Goal: Task Accomplishment & Management: Manage account settings

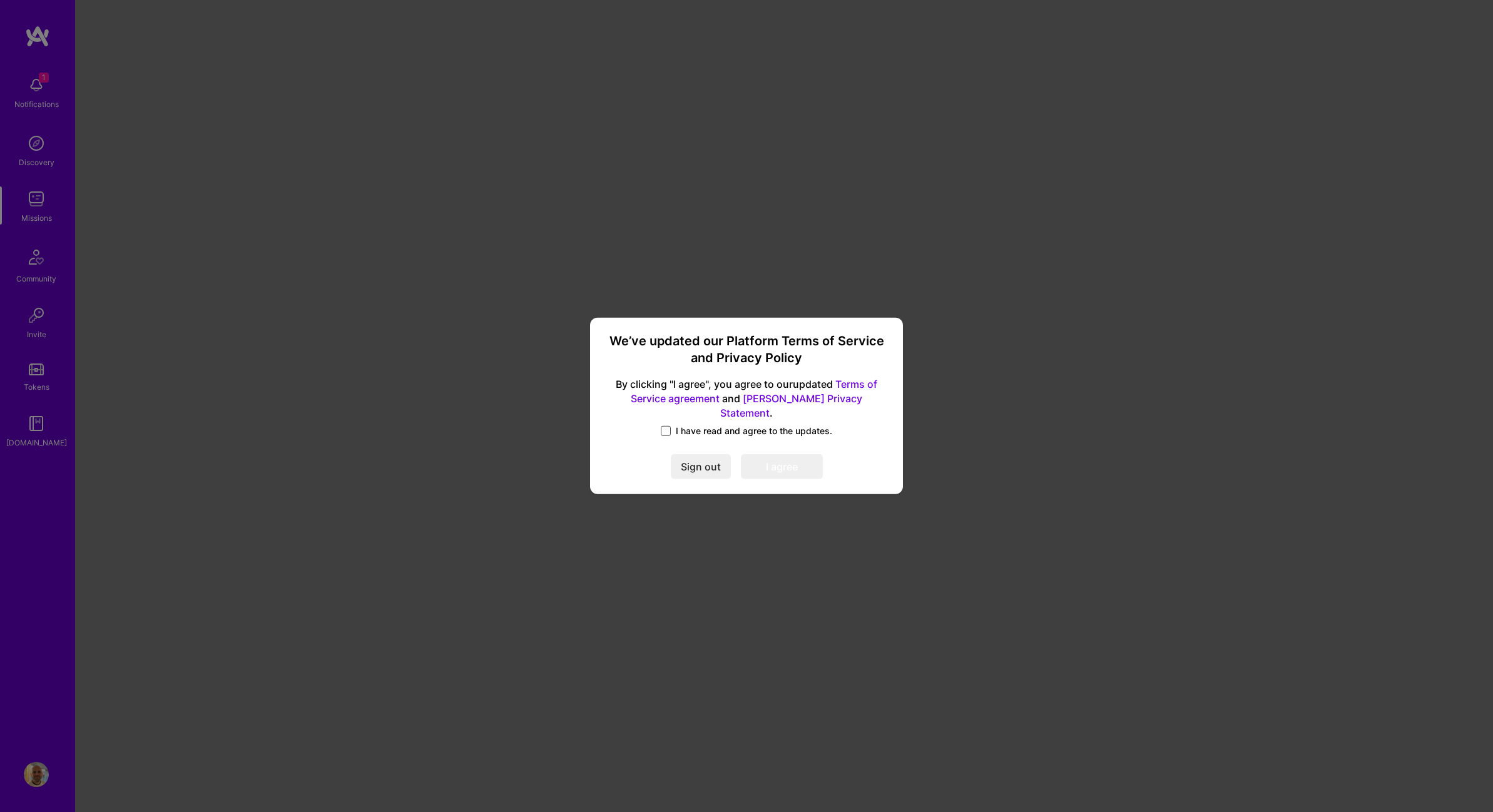
click at [666, 426] on span at bounding box center [666, 431] width 10 height 10
click at [0, 0] on input "I have read and agree to the updates." at bounding box center [0, 0] width 0 height 0
click at [782, 464] on button "I agree" at bounding box center [782, 467] width 82 height 25
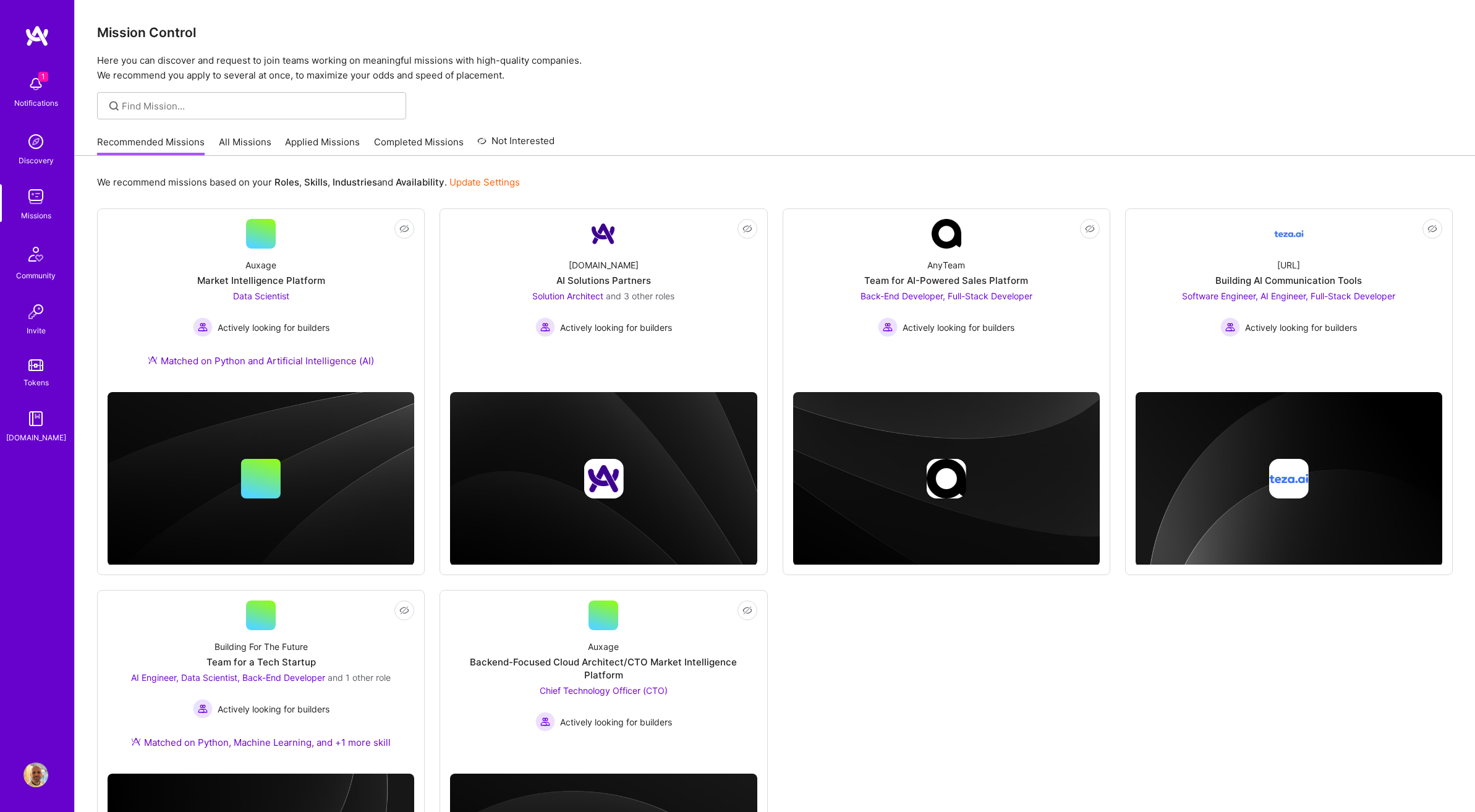
click at [717, 33] on h3 "Mission Control" at bounding box center [775, 32] width 1356 height 15
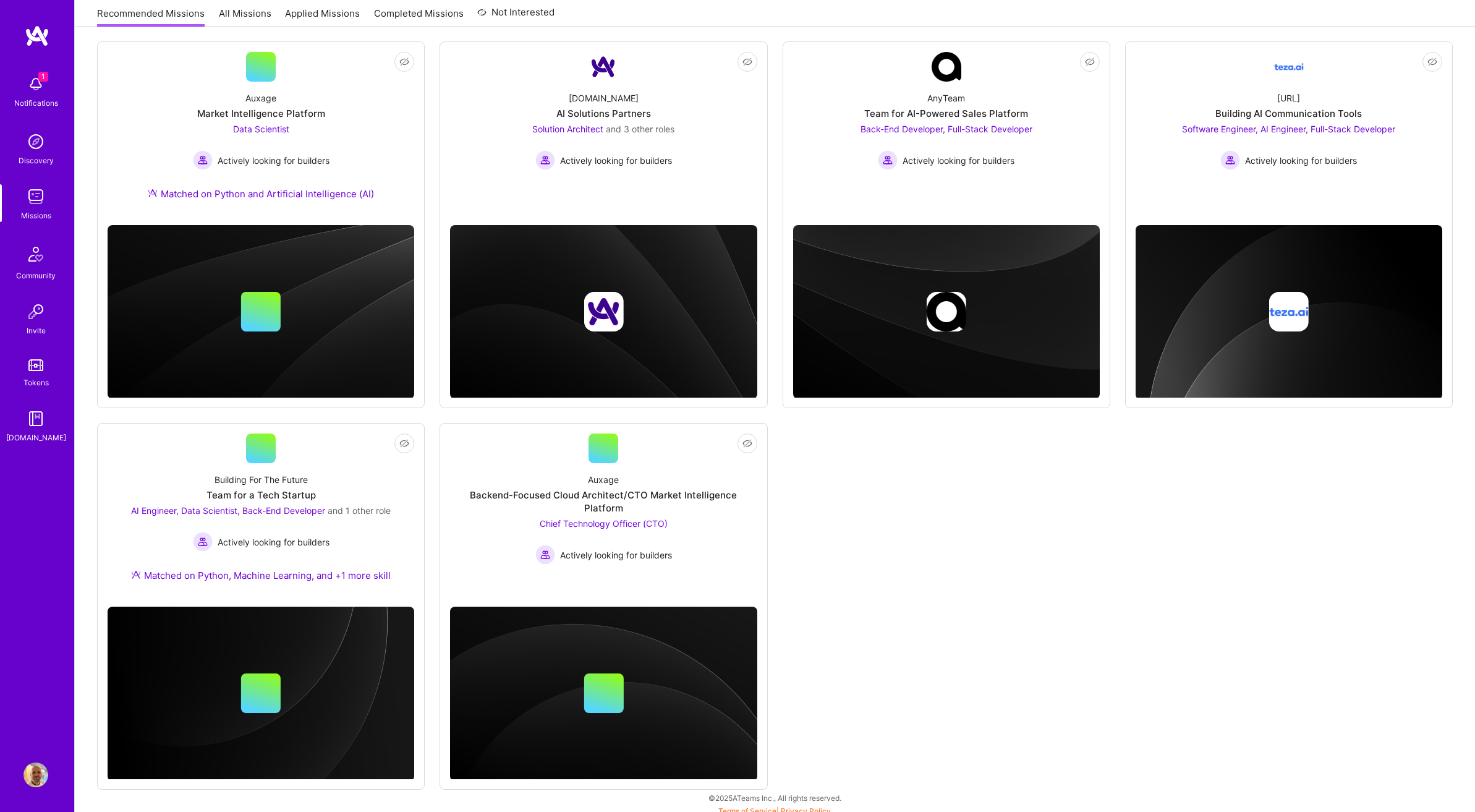
scroll to position [175, 0]
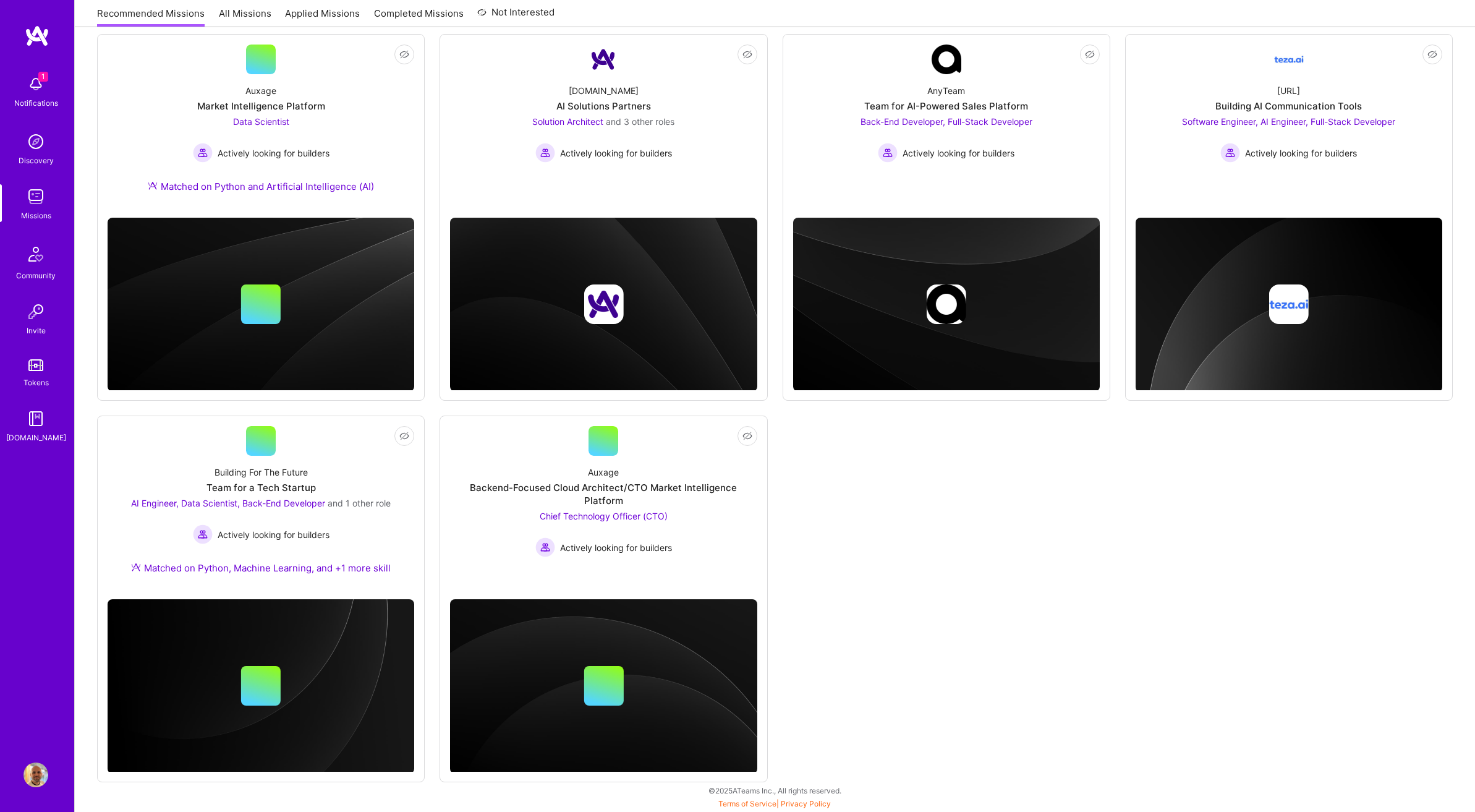
click at [33, 774] on img at bounding box center [36, 774] width 25 height 25
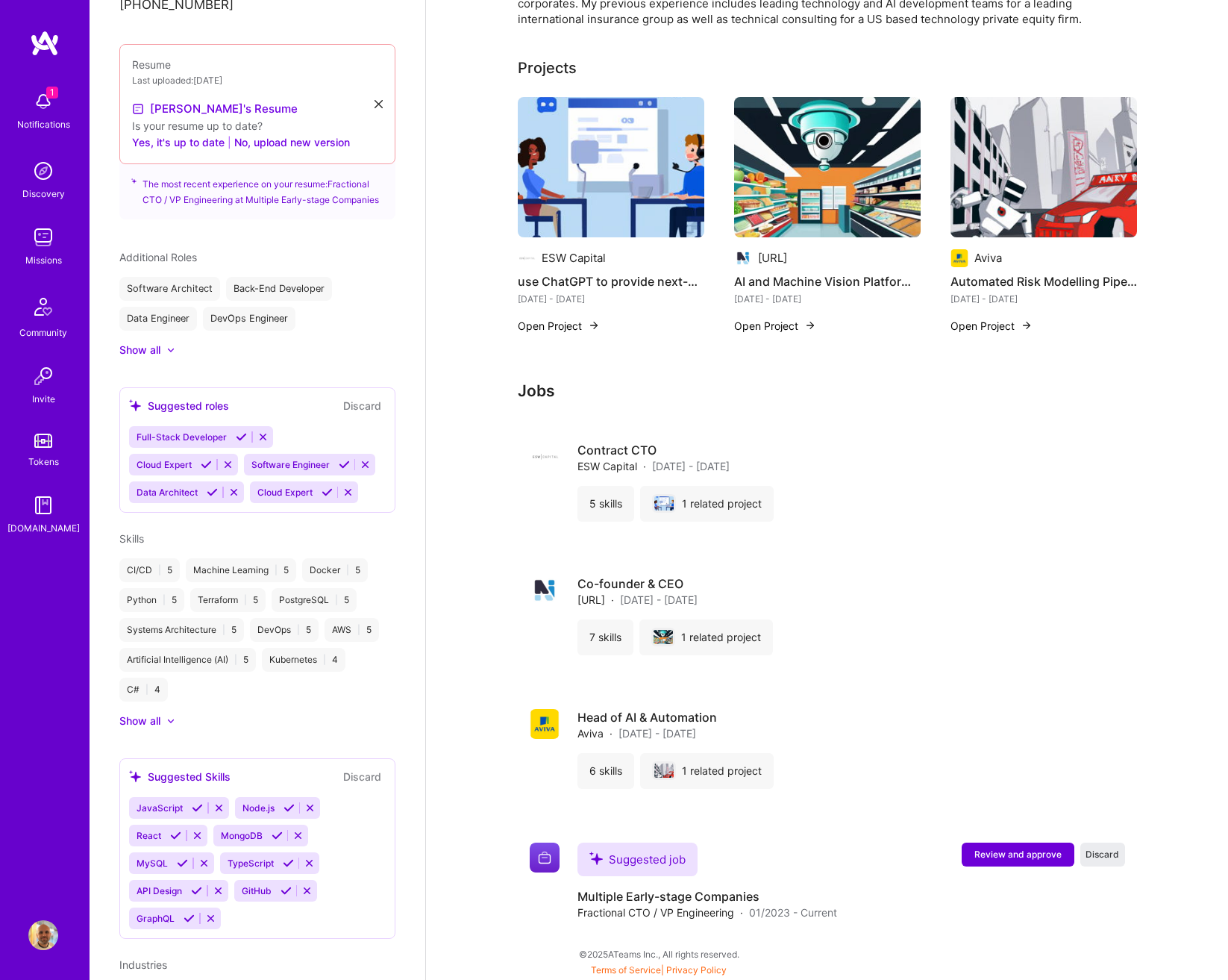
scroll to position [447, 0]
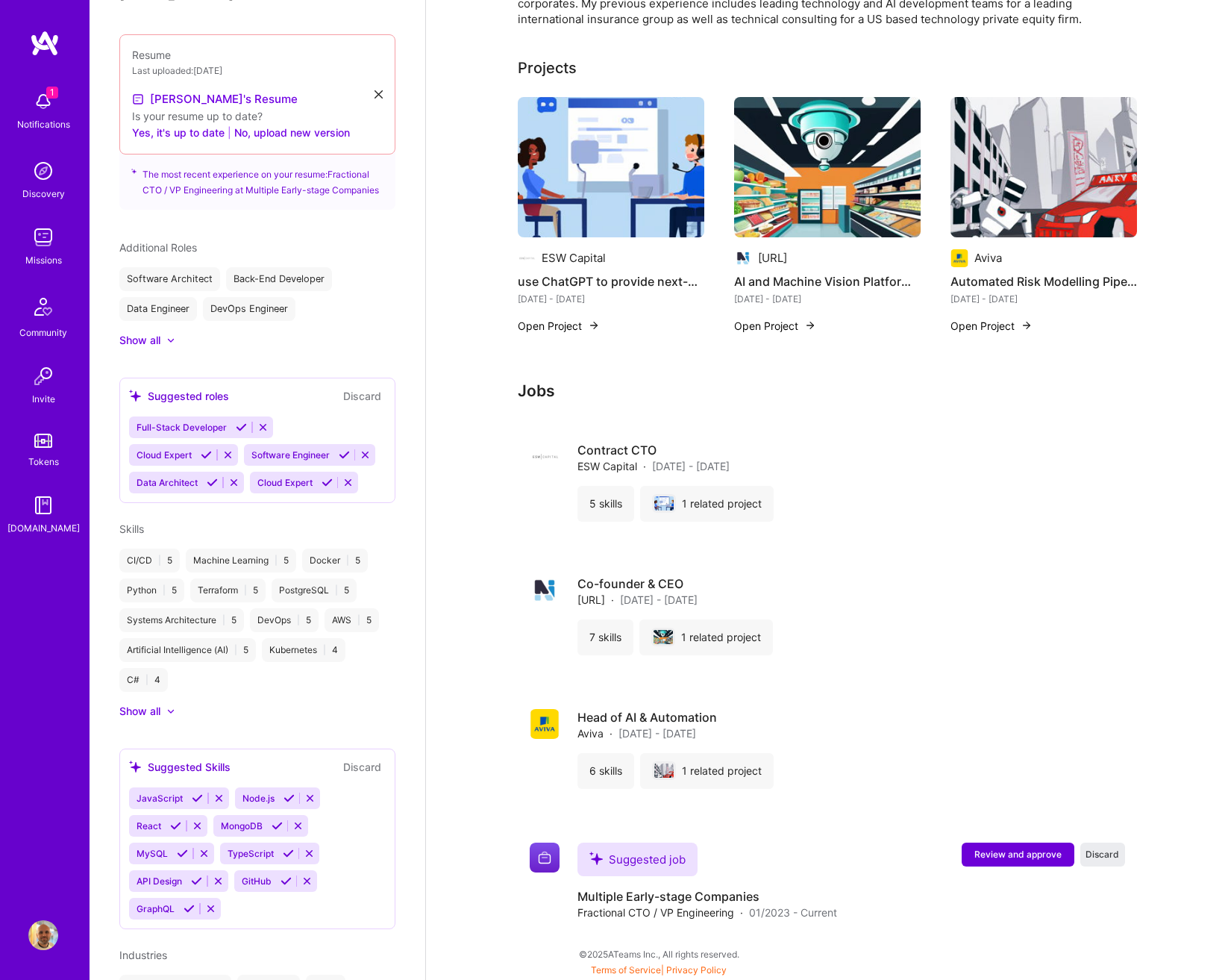
click at [27, 936] on link "Profile" at bounding box center [43, 934] width 37 height 30
click at [39, 937] on img at bounding box center [43, 934] width 30 height 30
click at [52, 937] on img at bounding box center [43, 934] width 30 height 30
click at [43, 808] on div "1 Notifications Discovery Missions Community Invite Tokens A.Guide" at bounding box center [45, 464] width 89 height 869
click at [51, 935] on img at bounding box center [43, 934] width 30 height 30
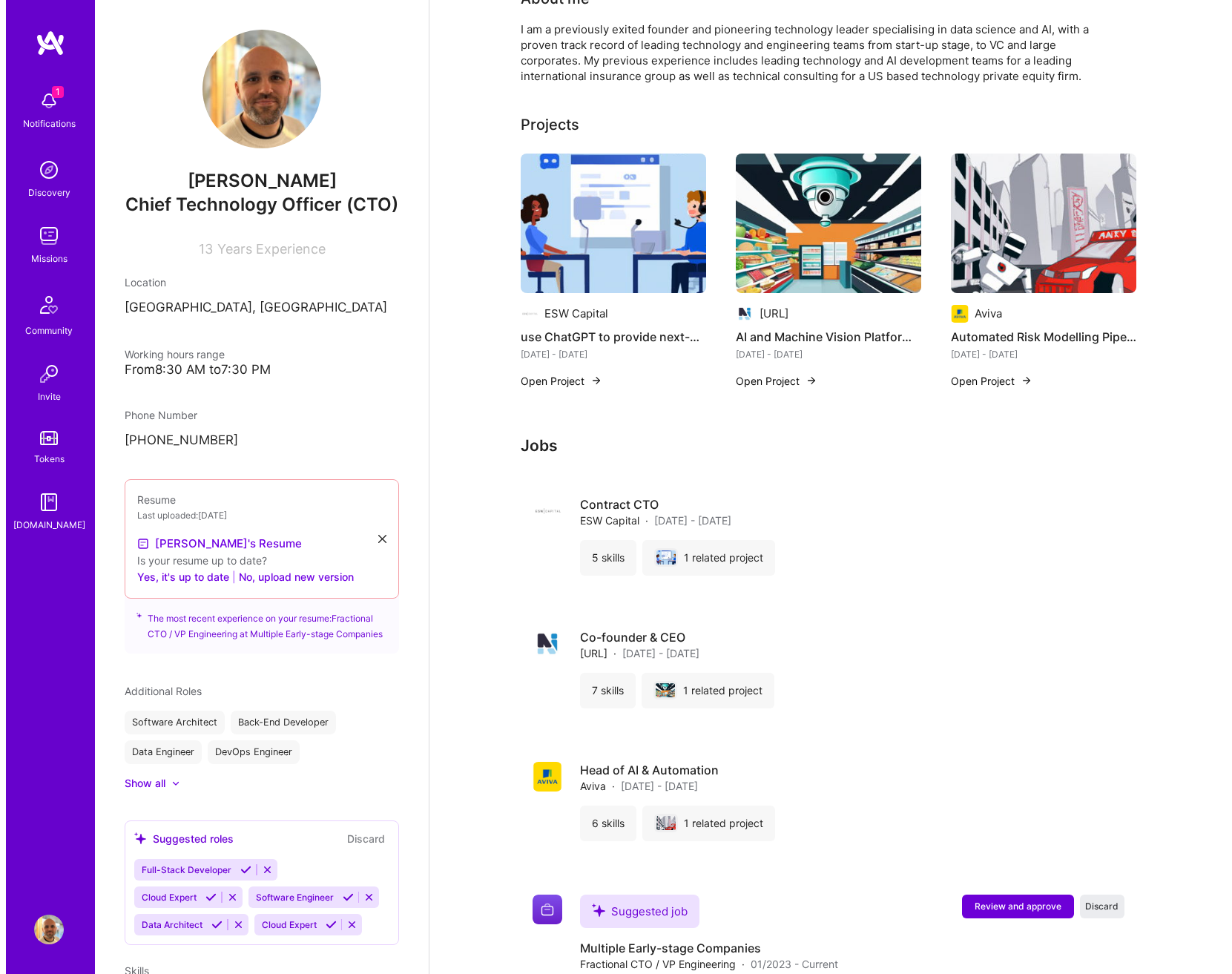
scroll to position [0, 0]
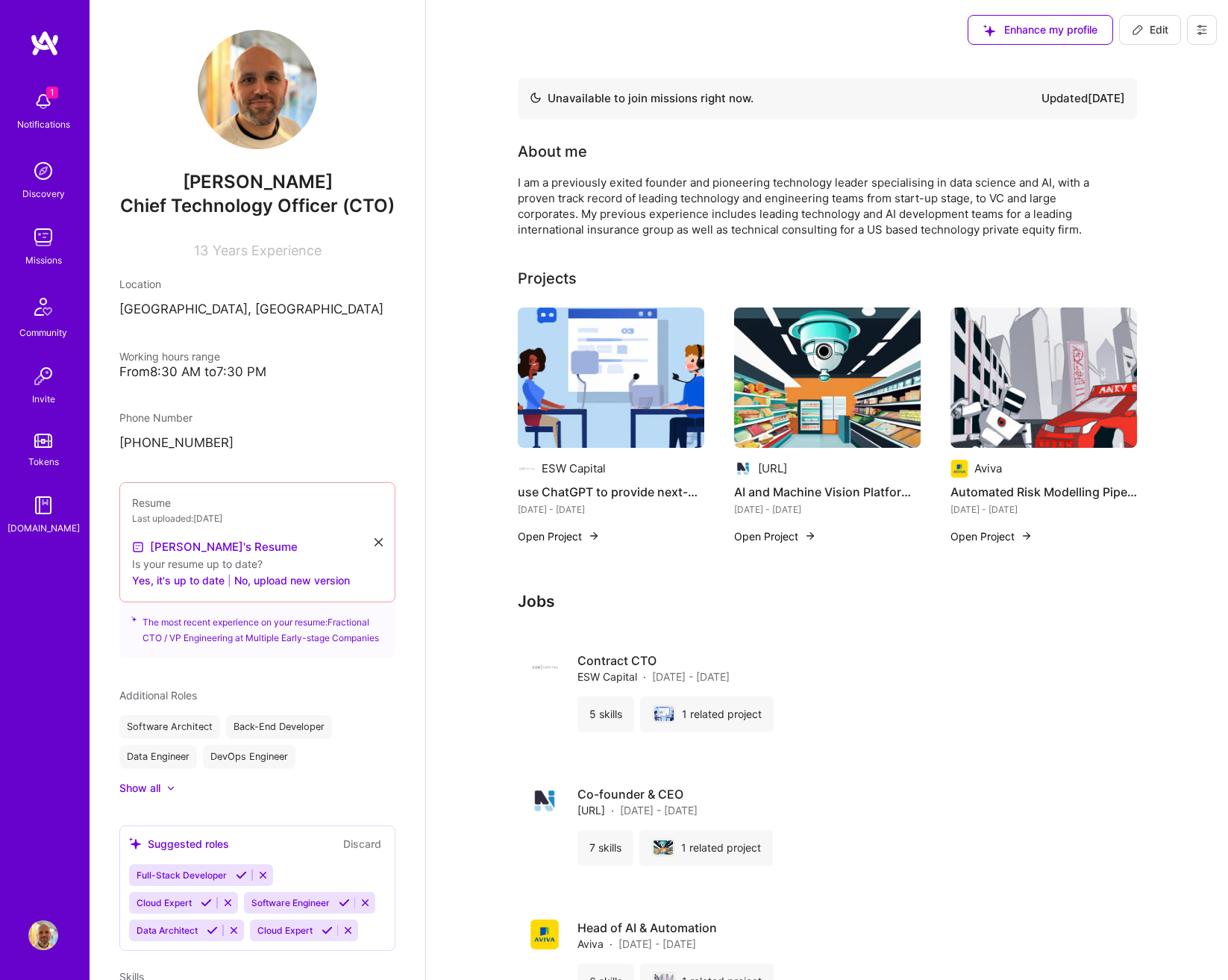
click at [1204, 25] on icon at bounding box center [1202, 29] width 12 height 12
click at [1153, 137] on button "Log Out" at bounding box center [1161, 140] width 112 height 38
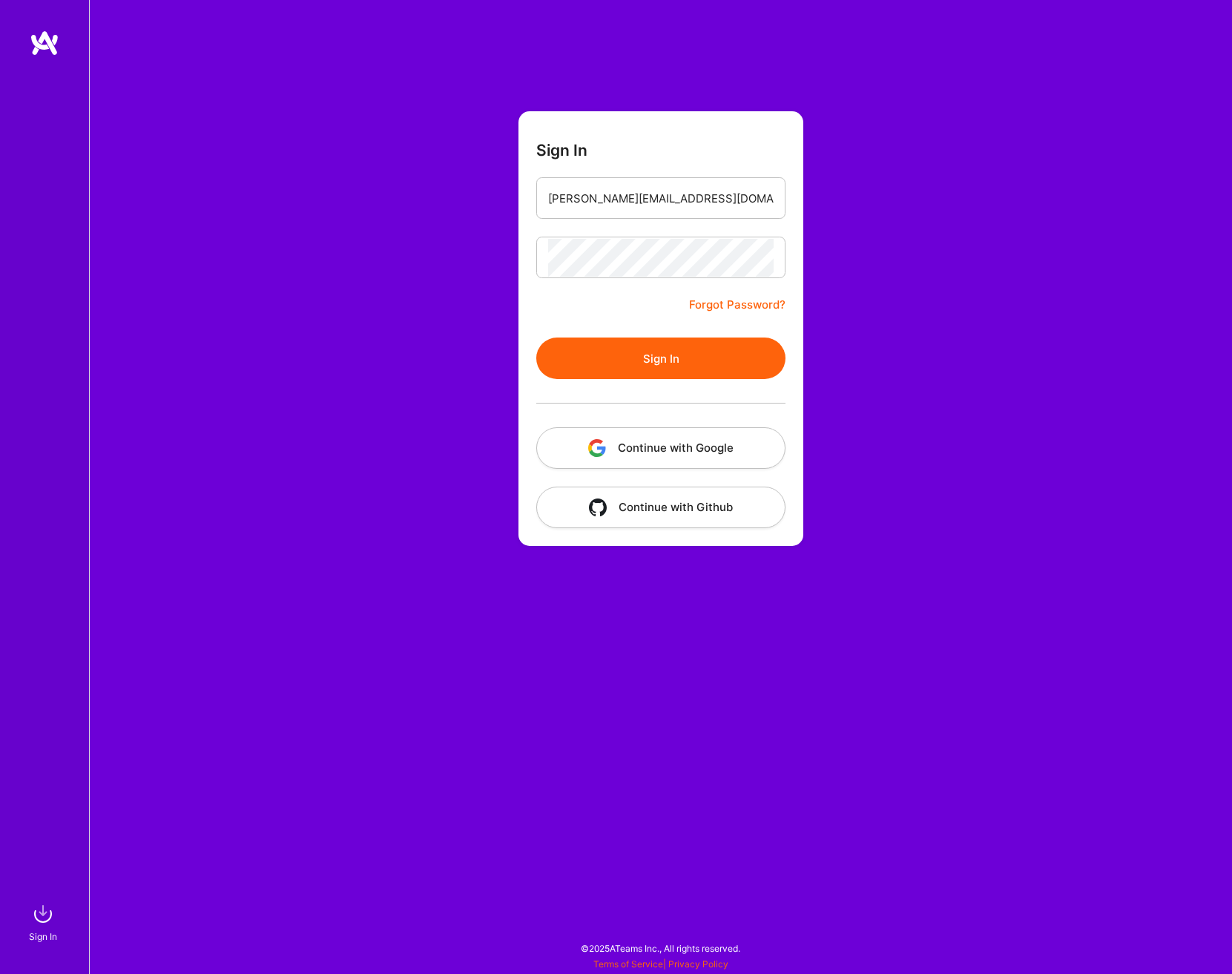
click at [726, 457] on button "Continue with Google" at bounding box center [660, 447] width 249 height 41
